Goal: Transaction & Acquisition: Purchase product/service

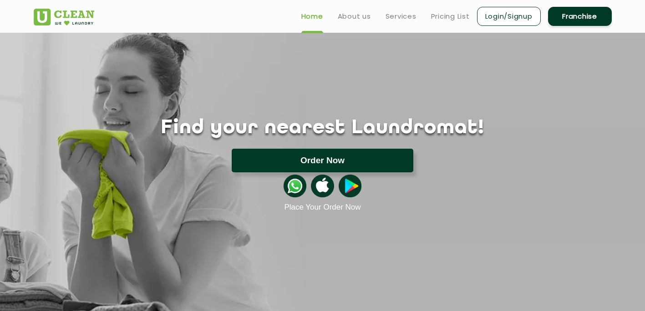
click at [293, 152] on button "Order Now" at bounding box center [322, 161] width 181 height 24
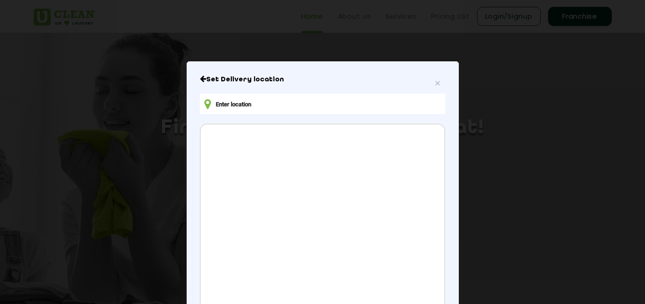
click at [302, 102] on input "text" at bounding box center [322, 104] width 245 height 20
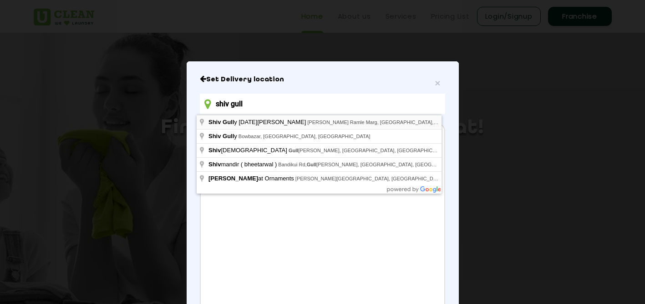
type input "Shiv Gully Holi Maidan, Pandurang Ramle Marg, Versova, Andheri West, Mumbai, Ma…"
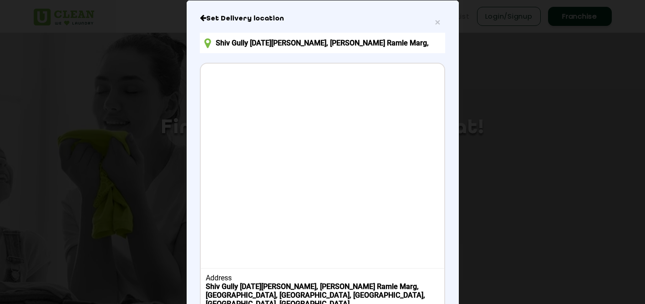
scroll to position [123, 0]
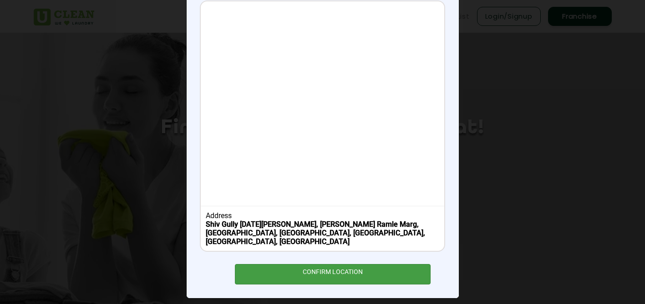
click at [366, 264] on div "CONFIRM LOCATION" at bounding box center [333, 274] width 196 height 20
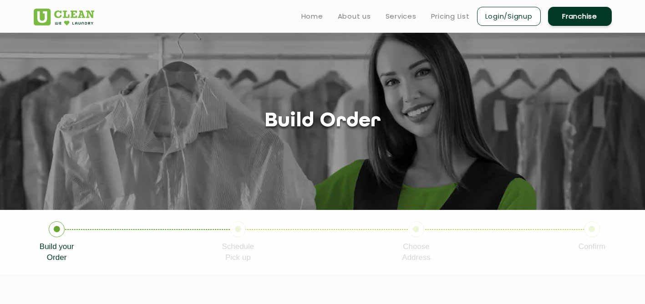
click at [492, 25] on link "Login/Signup" at bounding box center [509, 16] width 64 height 19
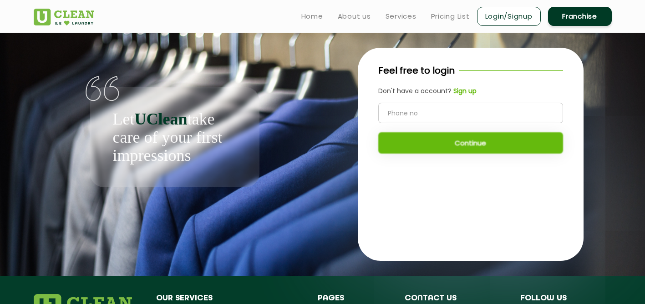
click at [463, 91] on b "Sign up" at bounding box center [464, 90] width 23 height 9
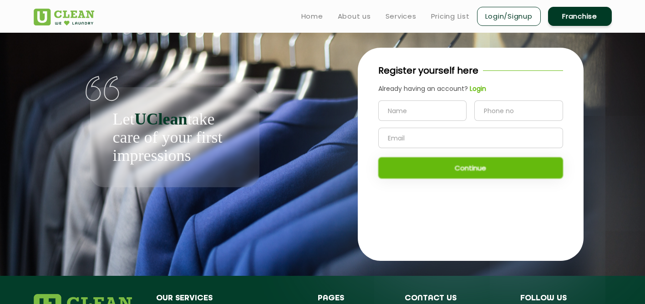
click at [406, 106] on input "text" at bounding box center [422, 111] width 89 height 20
type input "manas"
type input "7570003339"
type input "manasshiromanichaturvedi@gmail.com"
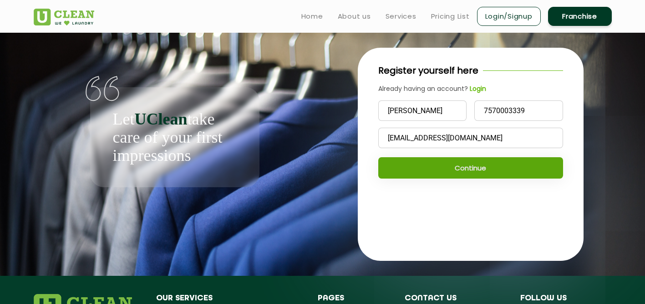
click at [468, 166] on button "Continue" at bounding box center [470, 167] width 185 height 21
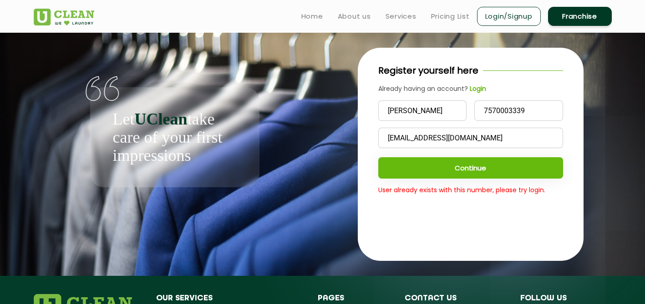
click at [473, 90] on b "Login" at bounding box center [477, 88] width 16 height 9
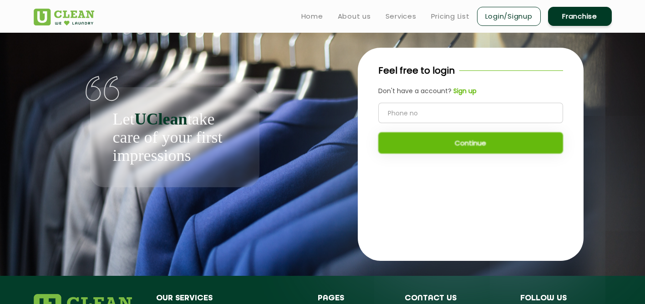
click at [460, 108] on input "tel" at bounding box center [470, 113] width 185 height 20
click at [458, 110] on input "tel" at bounding box center [470, 113] width 185 height 20
type input "7570003339"
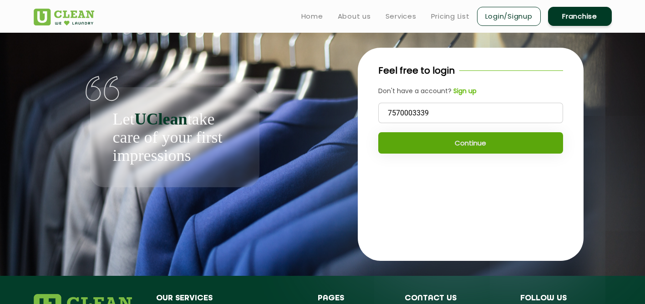
click at [474, 149] on button "Continue" at bounding box center [470, 142] width 185 height 21
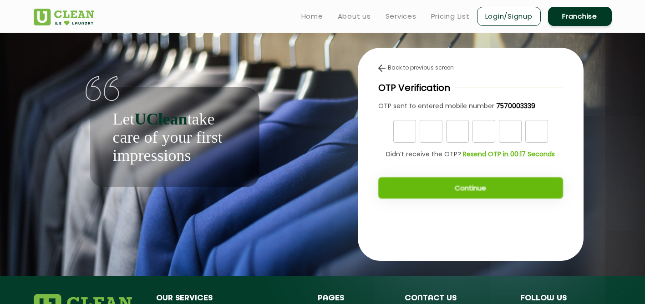
click at [399, 136] on input "text" at bounding box center [404, 131] width 23 height 23
type input "8"
type input "6"
type input "7"
type input "4"
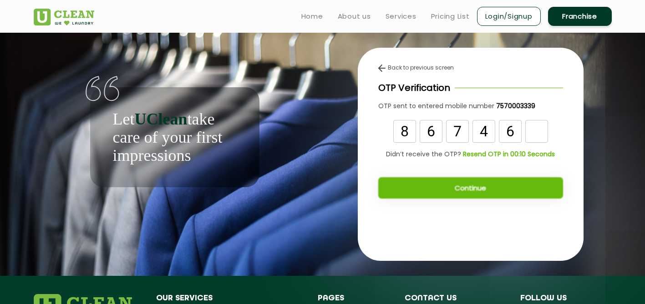
type input "6"
type input "5"
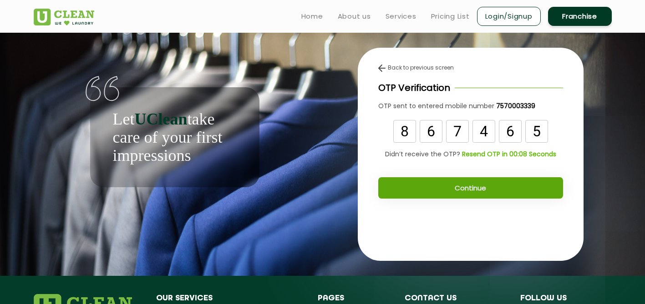
click at [447, 181] on button "Continue" at bounding box center [470, 187] width 185 height 21
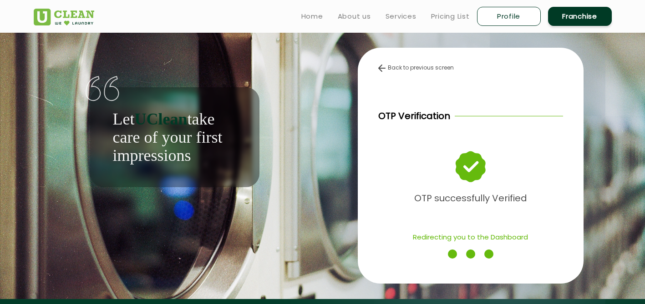
click at [450, 187] on div "OTP successfully Verified" at bounding box center [470, 178] width 185 height 56
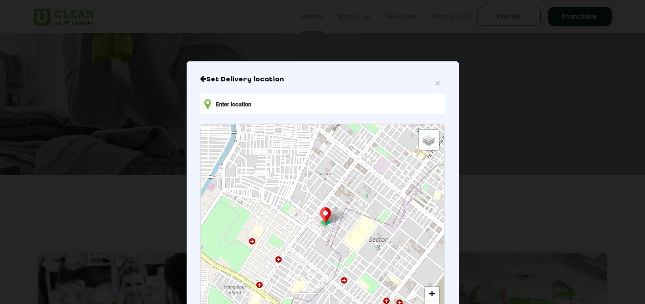
scroll to position [194, 0]
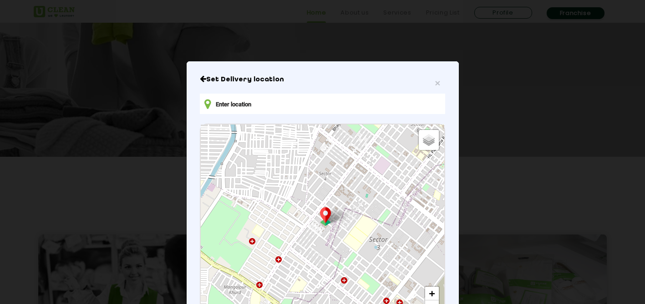
click at [637, 291] on div "× Set Delivery location Default Satellite + − Leaflet | © OpenStreetMap contrib…" at bounding box center [322, 152] width 645 height 304
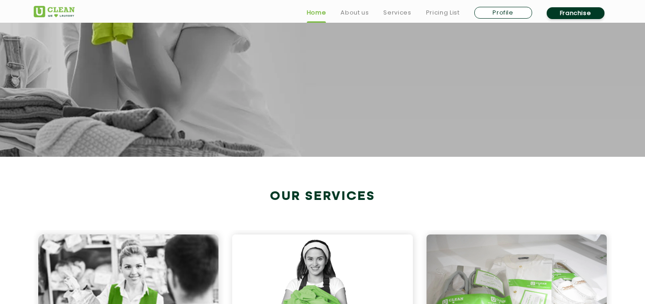
scroll to position [5, 0]
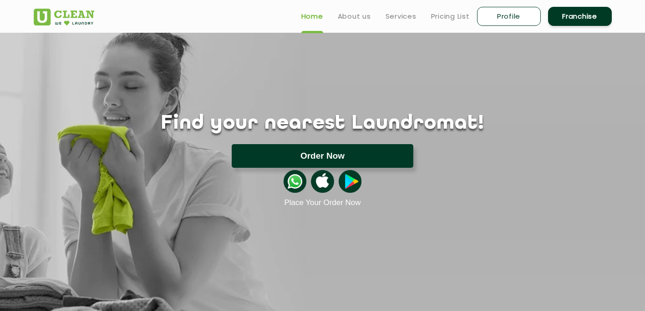
click at [353, 148] on button "Order Now" at bounding box center [322, 156] width 181 height 24
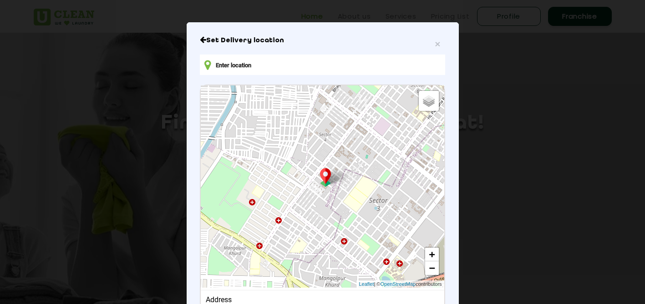
scroll to position [33, 0]
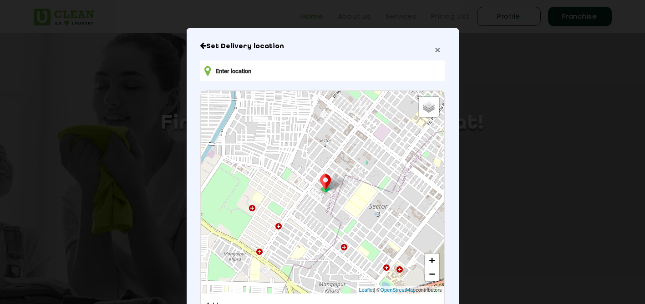
click at [434, 51] on span "×" at bounding box center [436, 50] width 5 height 10
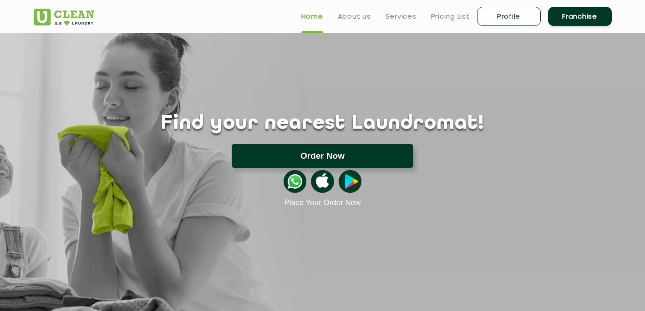
click at [303, 150] on button "Order Now" at bounding box center [322, 156] width 181 height 24
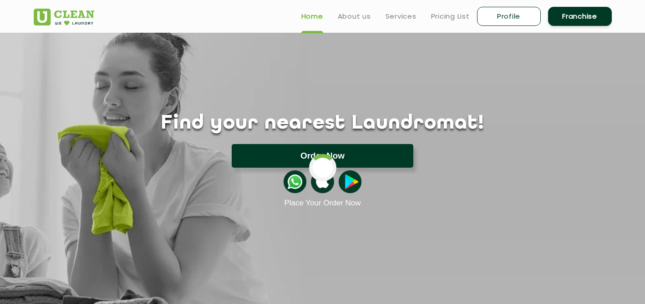
scroll to position [0, 0]
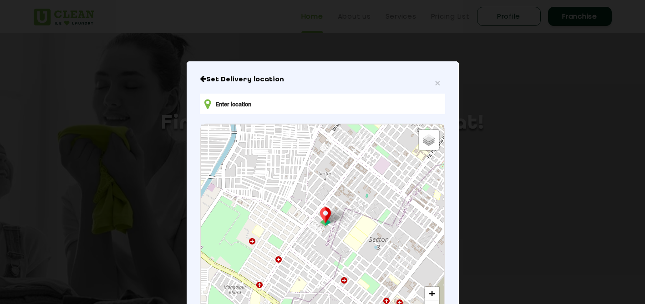
type input "4RW4+67H, Shiv Galli, Versova, Andheri West, Mumbai, Maharashtra 400061, India"
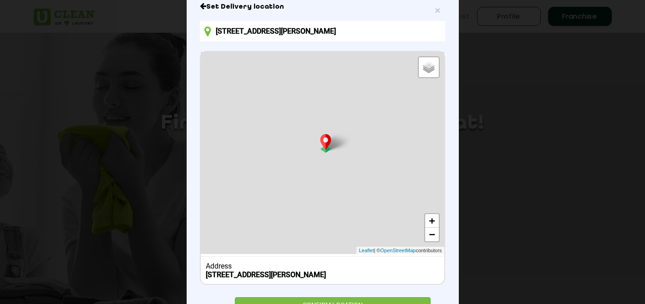
scroll to position [97, 0]
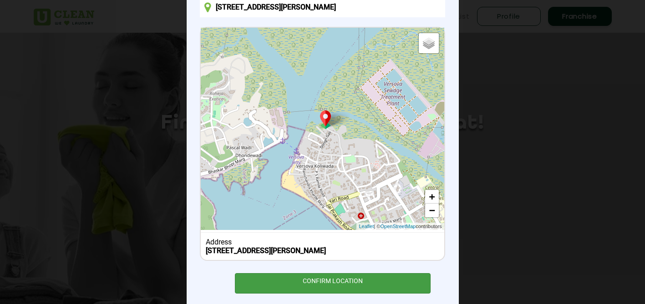
click at [336, 294] on div "CONFIRM LOCATION" at bounding box center [333, 283] width 196 height 20
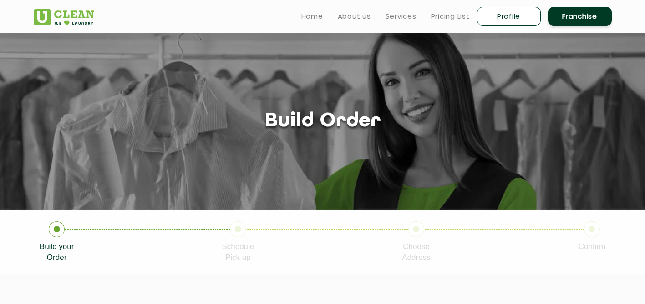
click at [60, 232] on icon at bounding box center [57, 230] width 16 height 16
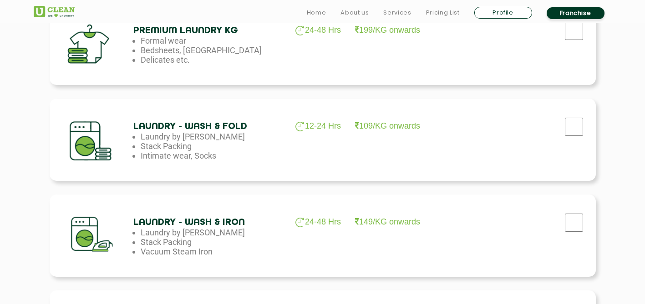
scroll to position [448, 0]
click at [578, 221] on input "checkbox" at bounding box center [573, 222] width 23 height 18
checkbox input "true"
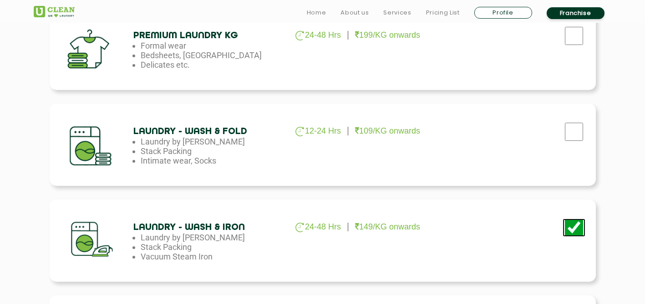
scroll to position [715, 0]
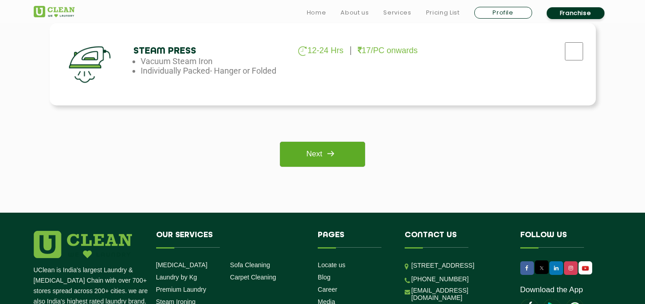
click at [332, 151] on img at bounding box center [330, 154] width 16 height 16
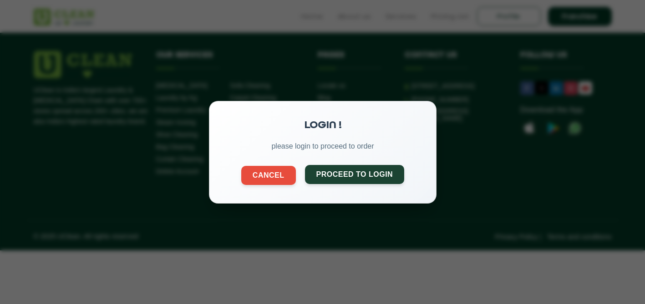
click at [347, 175] on button "Proceed to Login" at bounding box center [354, 174] width 100 height 19
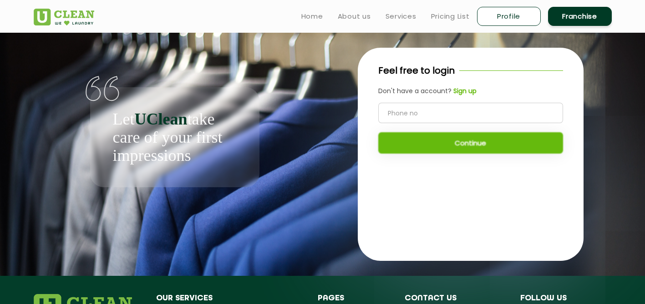
click at [403, 108] on input "tel" at bounding box center [470, 113] width 185 height 20
type input "7570003339"
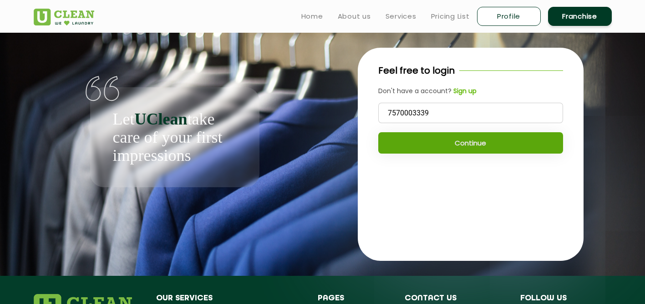
click at [430, 144] on button "Continue" at bounding box center [470, 142] width 185 height 21
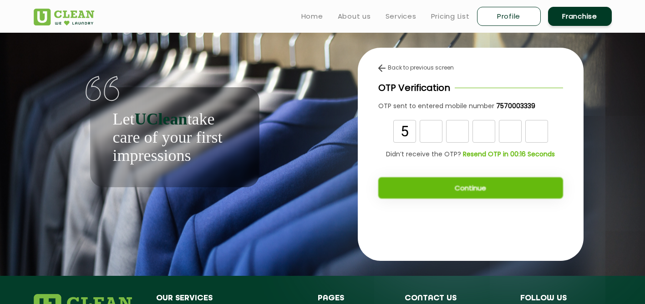
type input "5"
type input "3"
type input "8"
type input "1"
type input "6"
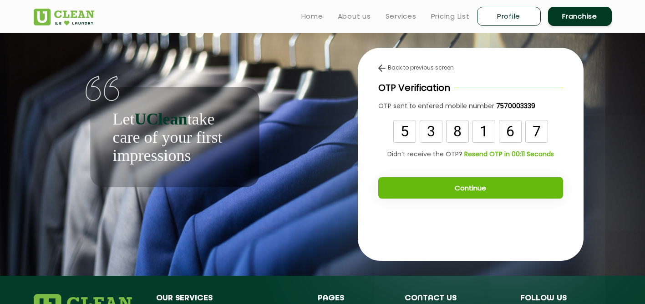
type input "7"
click at [427, 193] on button "Continue" at bounding box center [470, 187] width 185 height 21
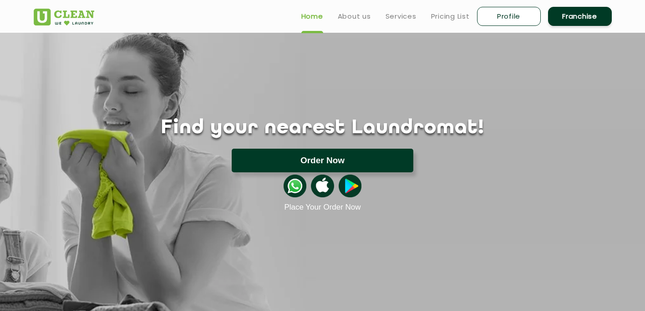
click at [396, 155] on button "Order Now" at bounding box center [322, 161] width 181 height 24
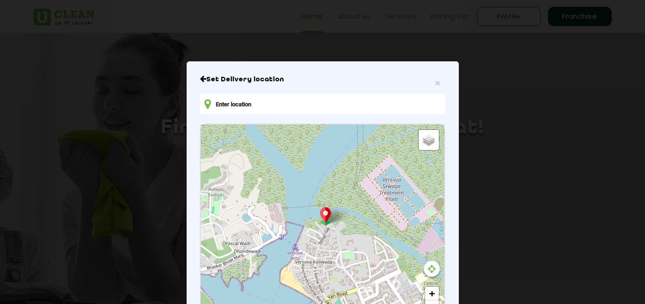
type input "4RW4+4CP, Shiv Galli, Versova, Andheri West, Mumbai, Maharashtra 400061, India"
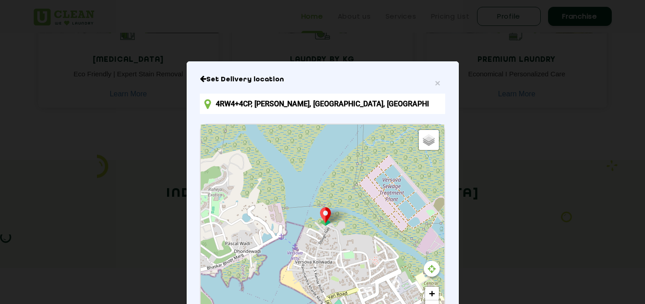
scroll to position [123, 0]
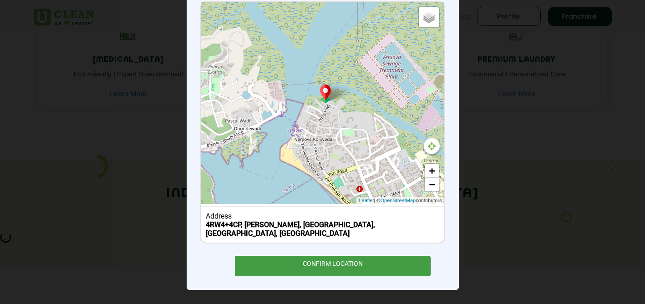
click at [328, 263] on div "CONFIRM LOCATION" at bounding box center [333, 266] width 196 height 20
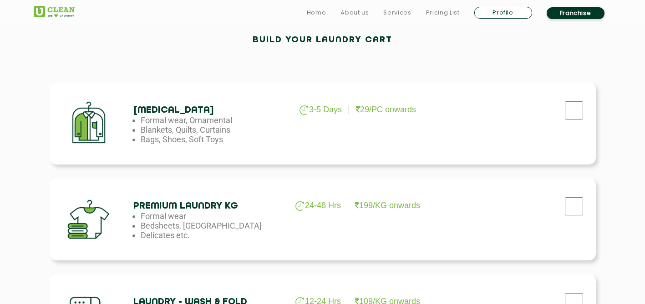
scroll to position [544, 0]
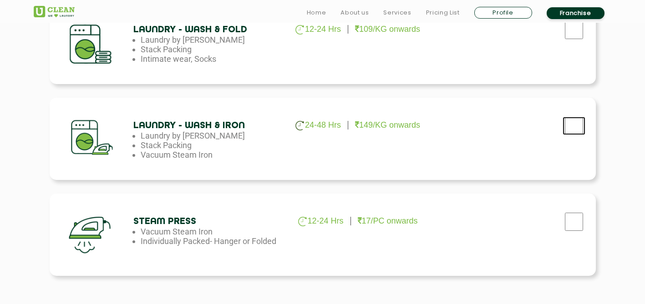
click at [570, 127] on input "checkbox" at bounding box center [573, 126] width 23 height 18
checkbox input "true"
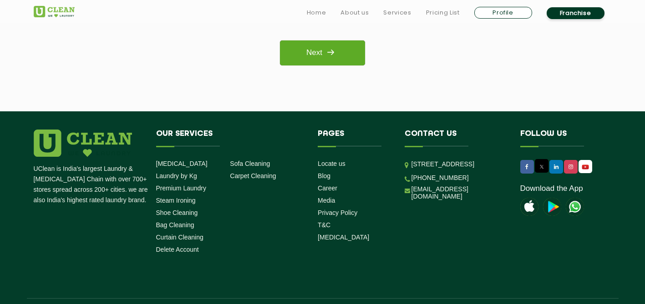
click at [324, 55] on img at bounding box center [330, 52] width 16 height 16
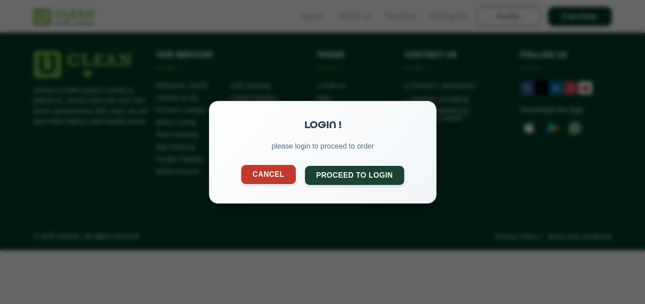
click at [265, 177] on button "Cancel" at bounding box center [268, 174] width 55 height 19
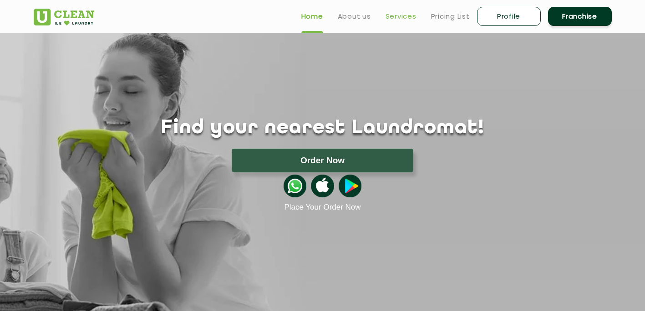
click at [393, 15] on link "Services" at bounding box center [400, 16] width 31 height 11
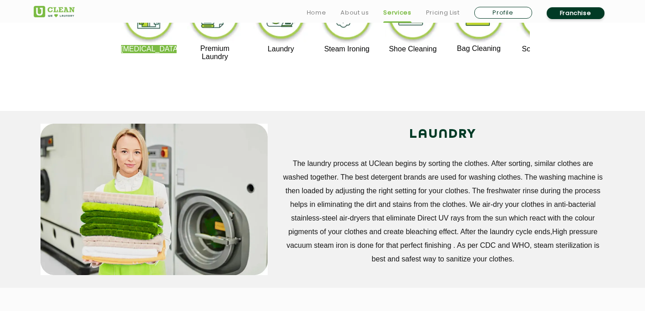
scroll to position [544, 0]
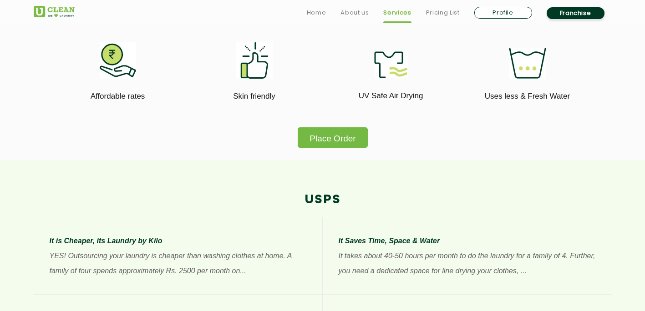
click at [320, 146] on button "Place Order" at bounding box center [332, 137] width 70 height 20
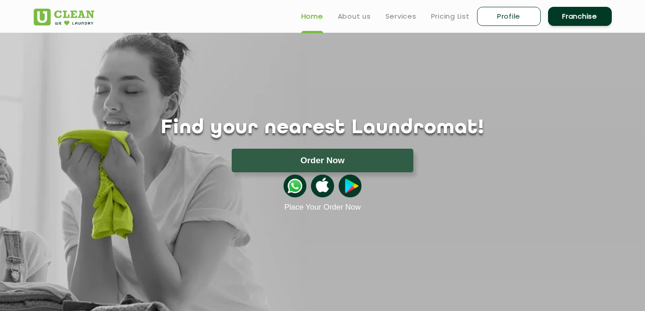
click at [320, 152] on button "Order Now" at bounding box center [322, 161] width 181 height 24
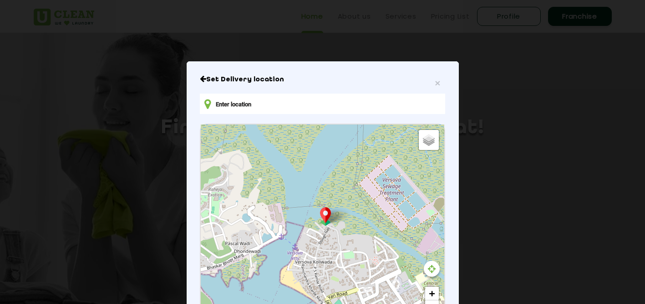
type input "4RW4+4CP, [PERSON_NAME], [GEOGRAPHIC_DATA], [GEOGRAPHIC_DATA], [GEOGRAPHIC_DATA]"
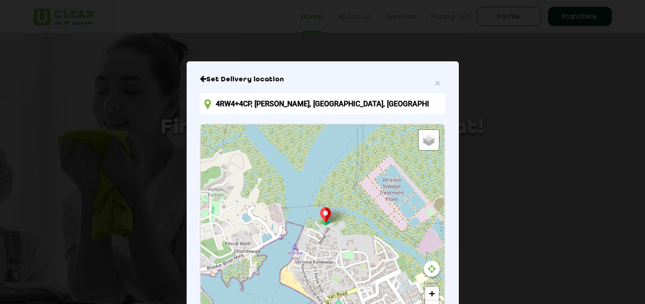
scroll to position [123, 0]
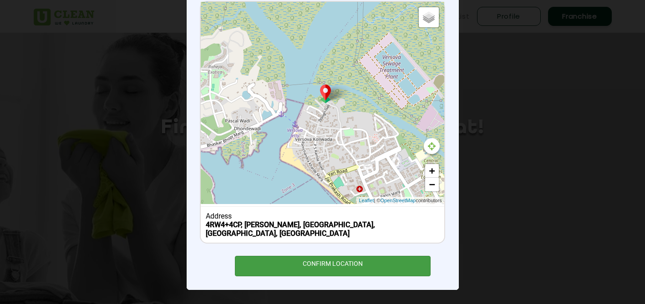
click at [290, 270] on div "CONFIRM LOCATION" at bounding box center [333, 266] width 196 height 20
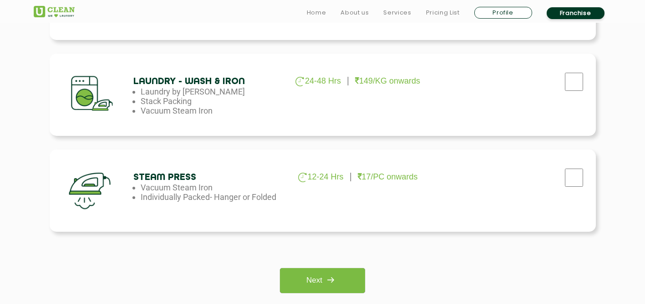
scroll to position [625, 0]
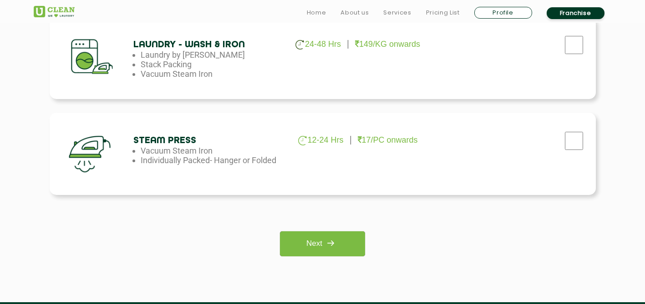
click at [304, 54] on div "Laundry - Wash & Iron 24-48 Hrs 149/KG onwards Laundry by Kilo Stack Packing Va…" at bounding box center [323, 58] width 546 height 82
click at [566, 48] on input "checkbox" at bounding box center [573, 45] width 23 height 18
checkbox input "true"
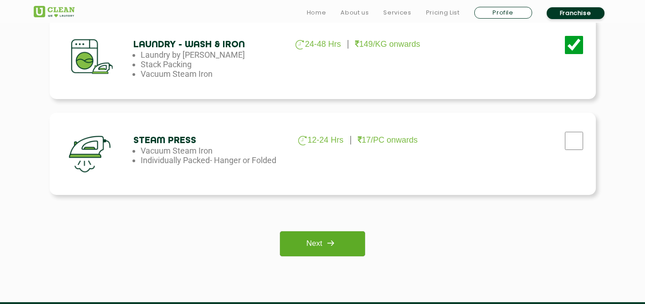
click at [336, 240] on img at bounding box center [330, 243] width 16 height 16
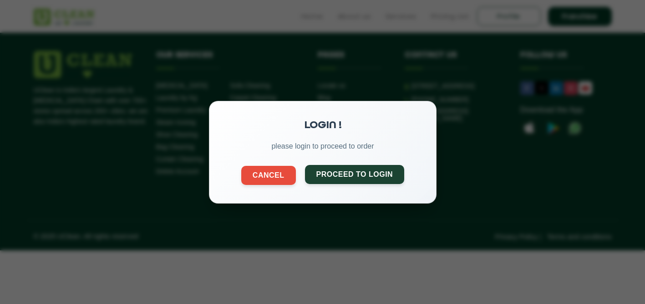
click at [337, 175] on button "Proceed to Login" at bounding box center [354, 174] width 100 height 19
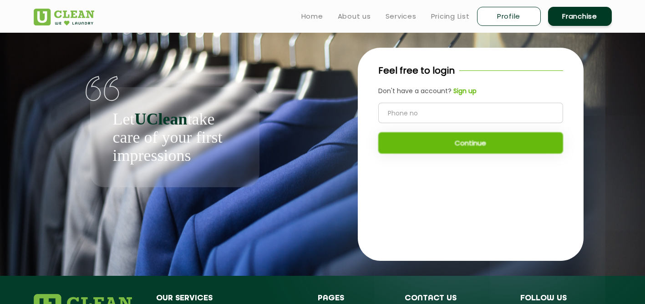
click at [461, 88] on b "Sign up" at bounding box center [464, 90] width 23 height 9
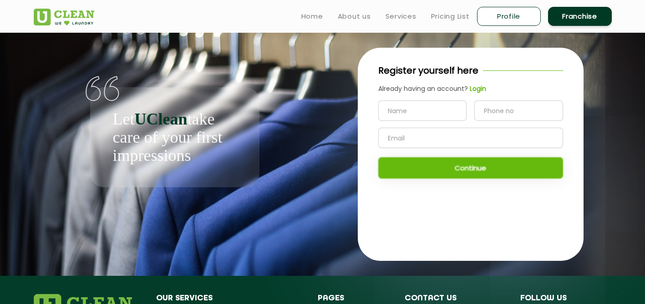
click at [429, 113] on input "text" at bounding box center [422, 111] width 89 height 20
type input "manas"
type input "8787052080"
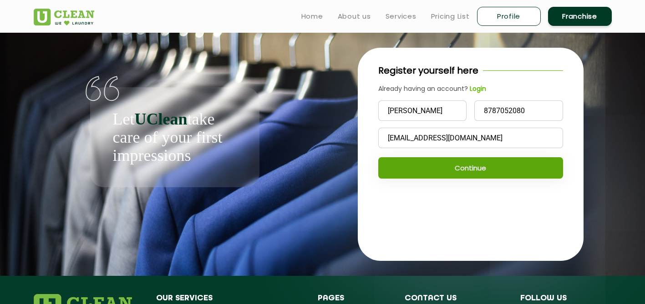
click at [481, 170] on button "Continue" at bounding box center [470, 167] width 185 height 21
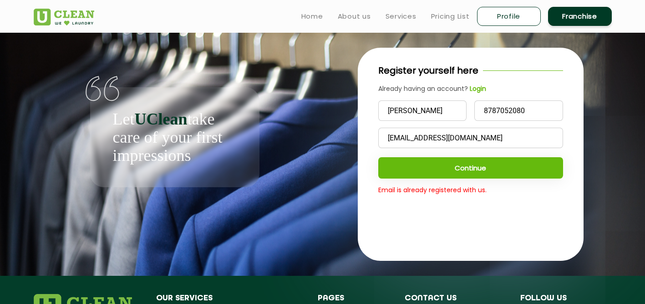
click at [527, 138] on input "manasshiromanichaturvedi@gmail.com" at bounding box center [470, 138] width 185 height 20
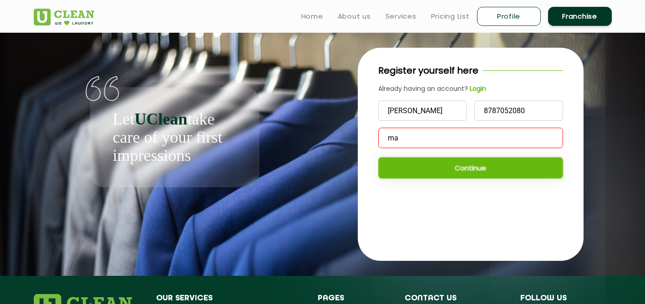
type input "m"
click at [527, 138] on input "text" at bounding box center [470, 138] width 185 height 20
click at [535, 138] on input "manasshiromanichaturvedi@gmail.com" at bounding box center [470, 138] width 185 height 20
type input "m"
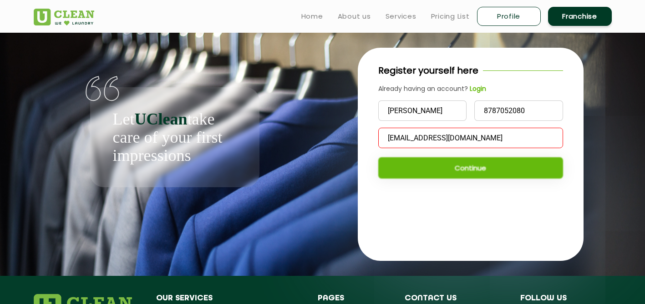
type input "manasshiromanichaturvedi@gmail.com"
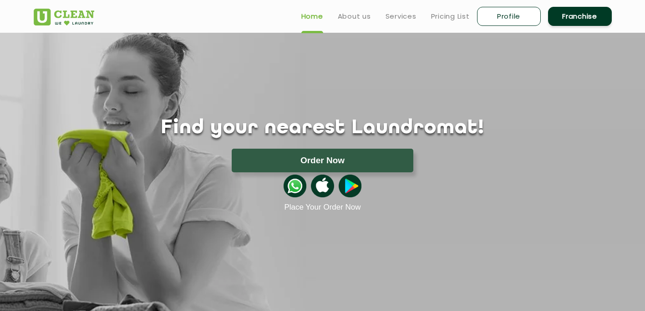
click at [293, 180] on img at bounding box center [294, 186] width 23 height 23
